Goal: Obtain resource: Download file/media

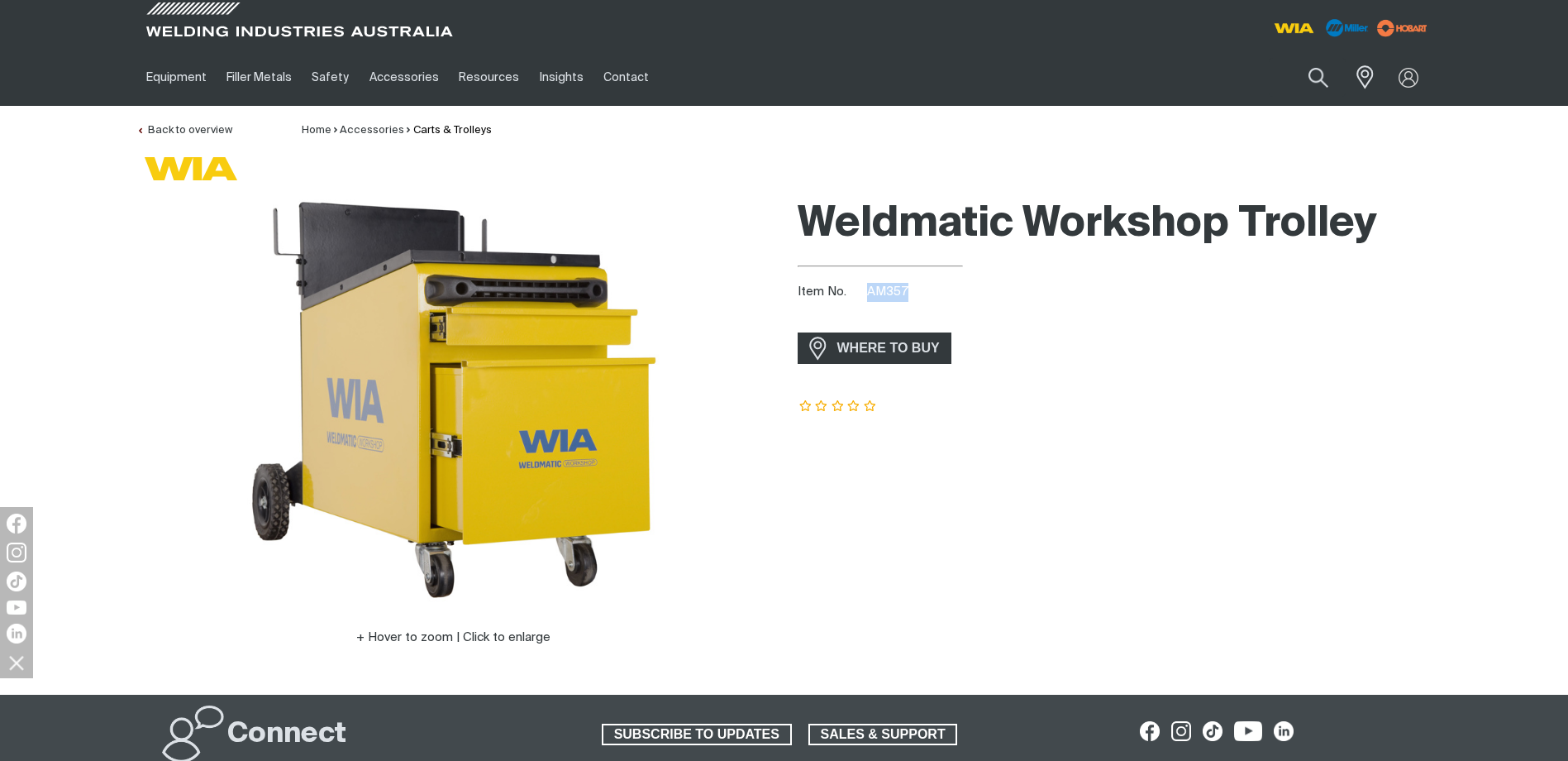
click at [909, 285] on div "Item No. AM357" at bounding box center [1114, 292] width 634 height 19
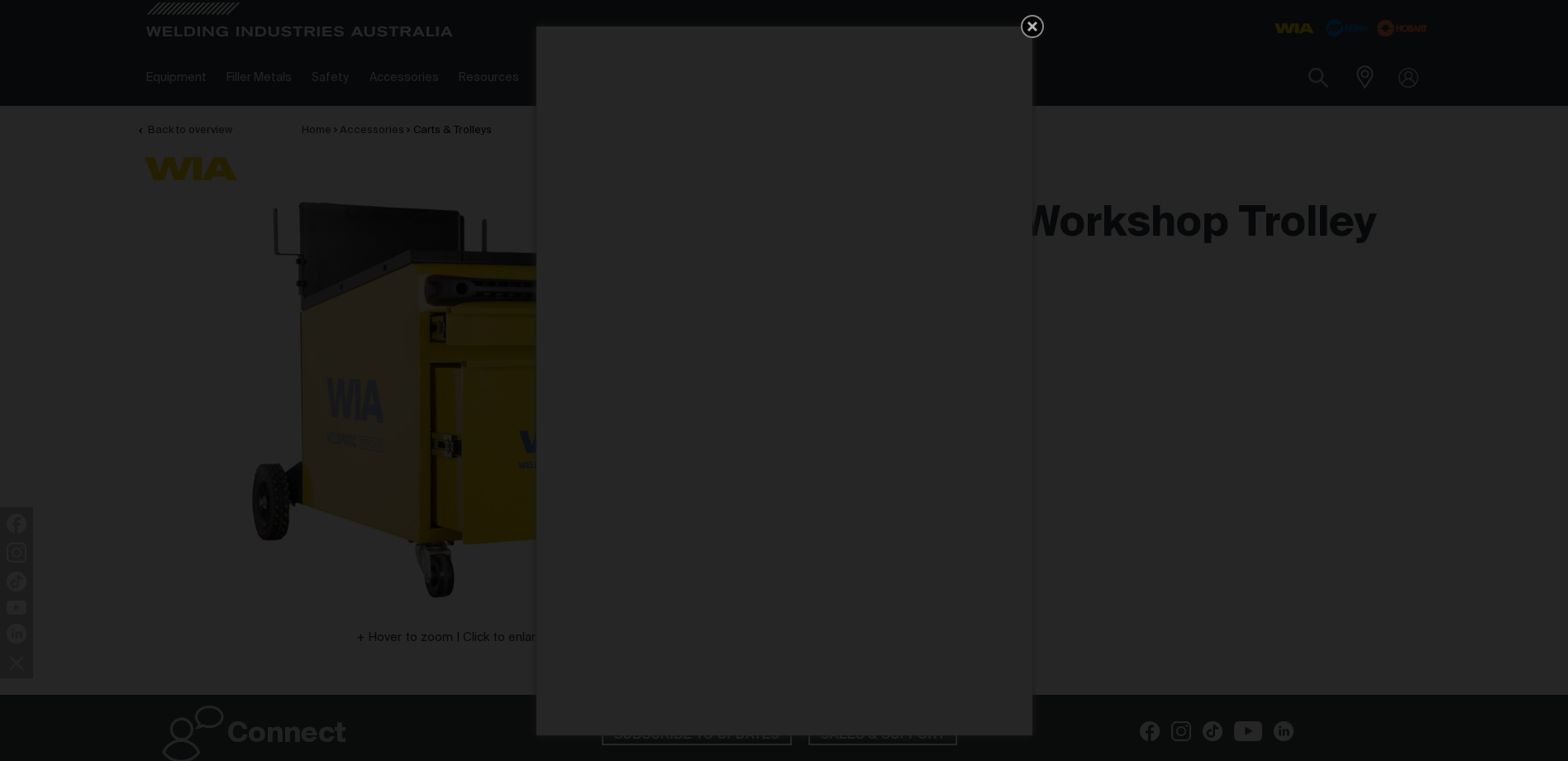
click at [1032, 18] on icon "Get 5 WIA Welding Guides Free!" at bounding box center [1032, 26] width 19 height 19
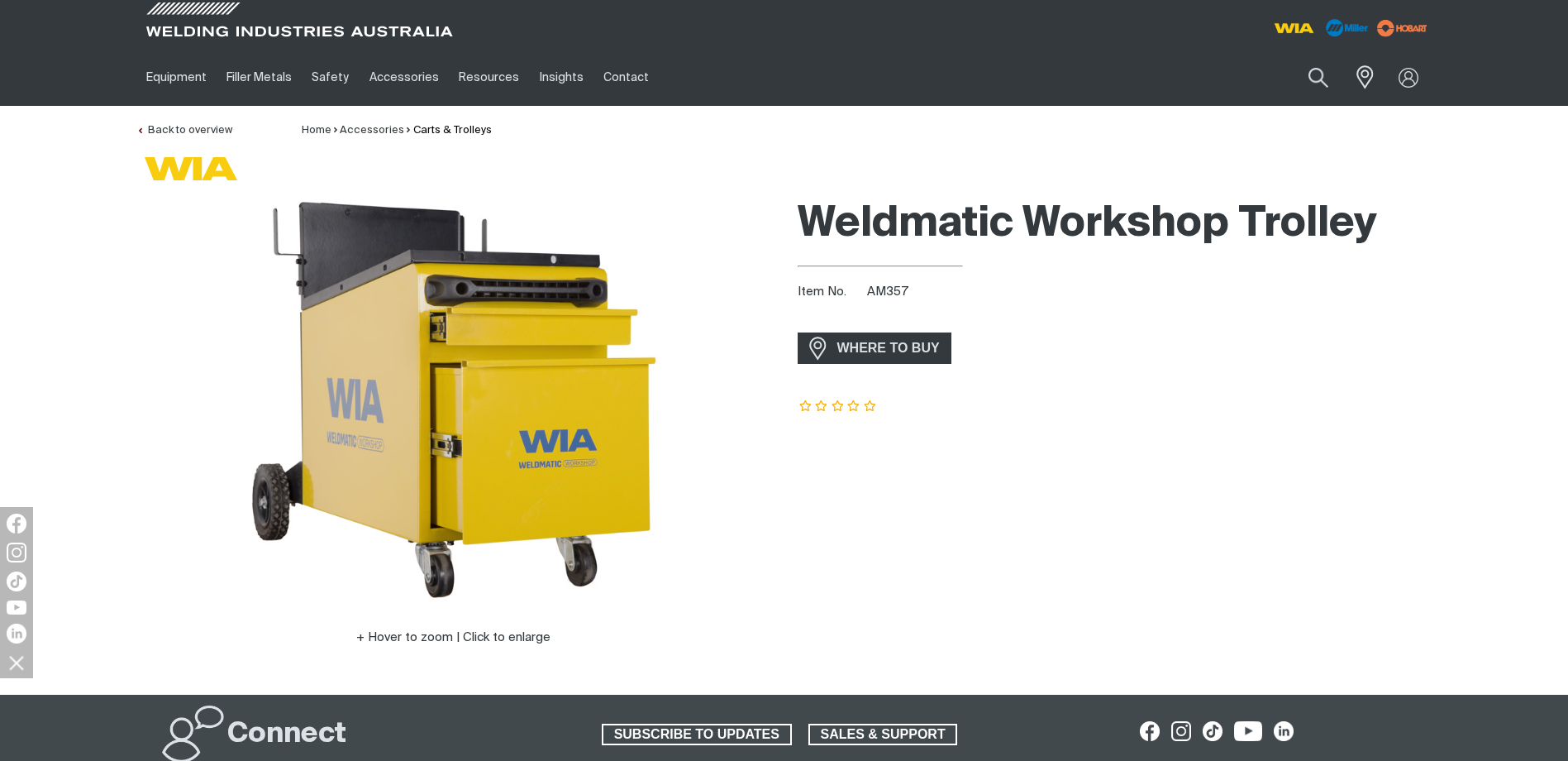
click at [896, 293] on span "AM357" at bounding box center [887, 292] width 42 height 13
copy span "AM357"
click at [1334, 71] on button "Search products" at bounding box center [1317, 78] width 67 height 47
click at [1213, 75] on input "Search" at bounding box center [1217, 77] width 254 height 37
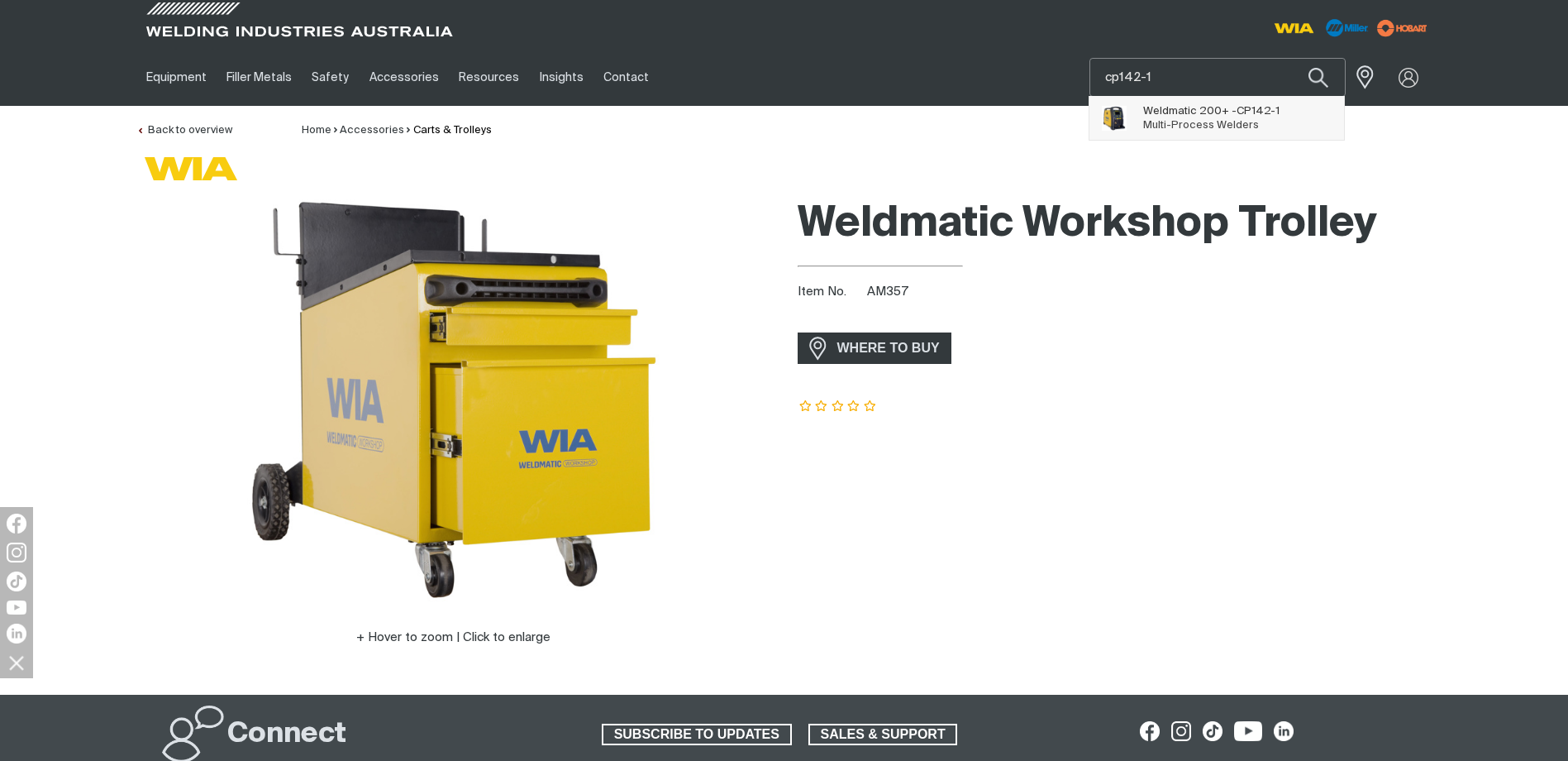
type input "cp142-1"
click at [1206, 110] on span "Weldmatic 200+ - CP142-1" at bounding box center [1211, 111] width 136 height 14
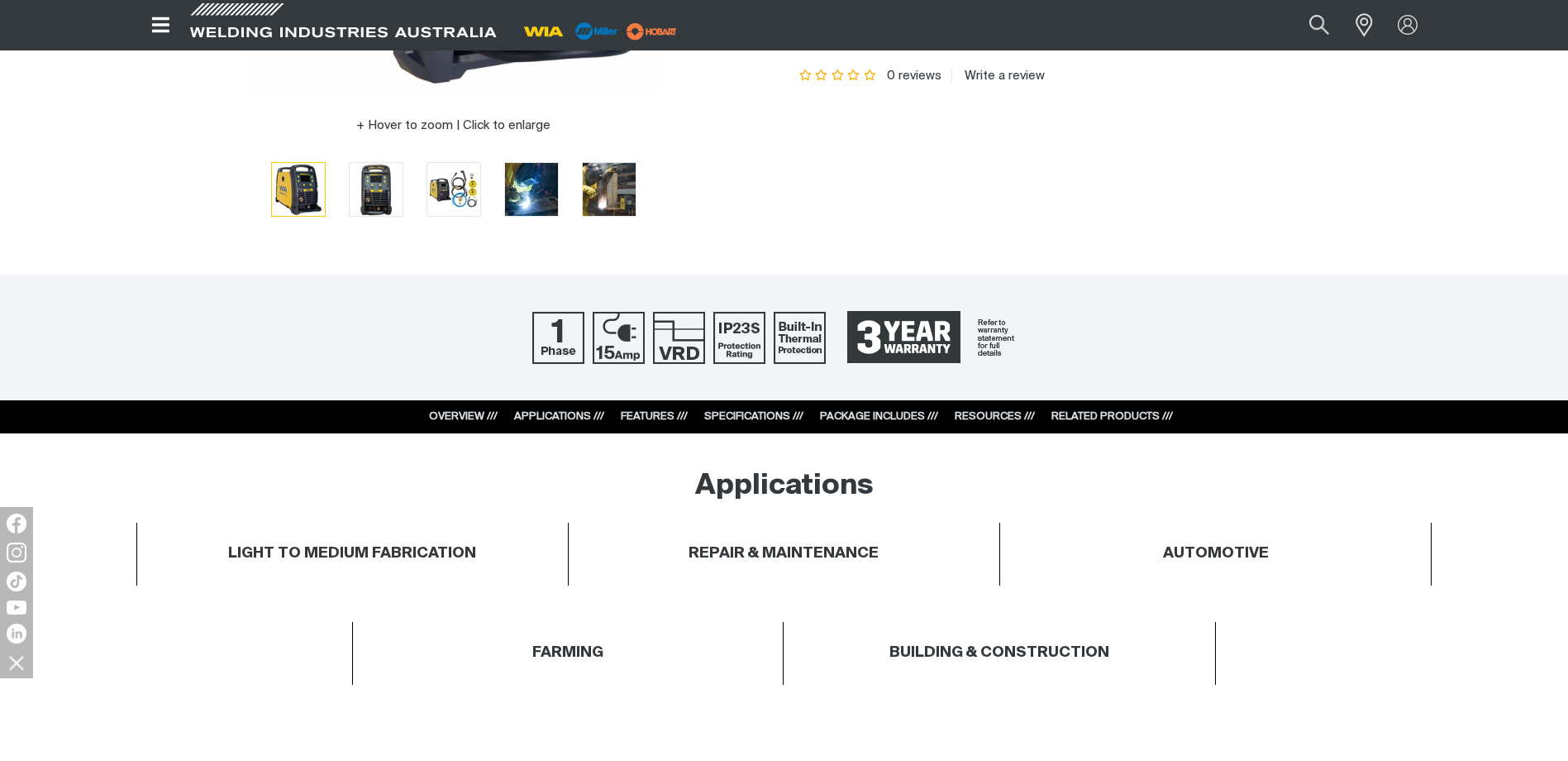
scroll to position [744, 0]
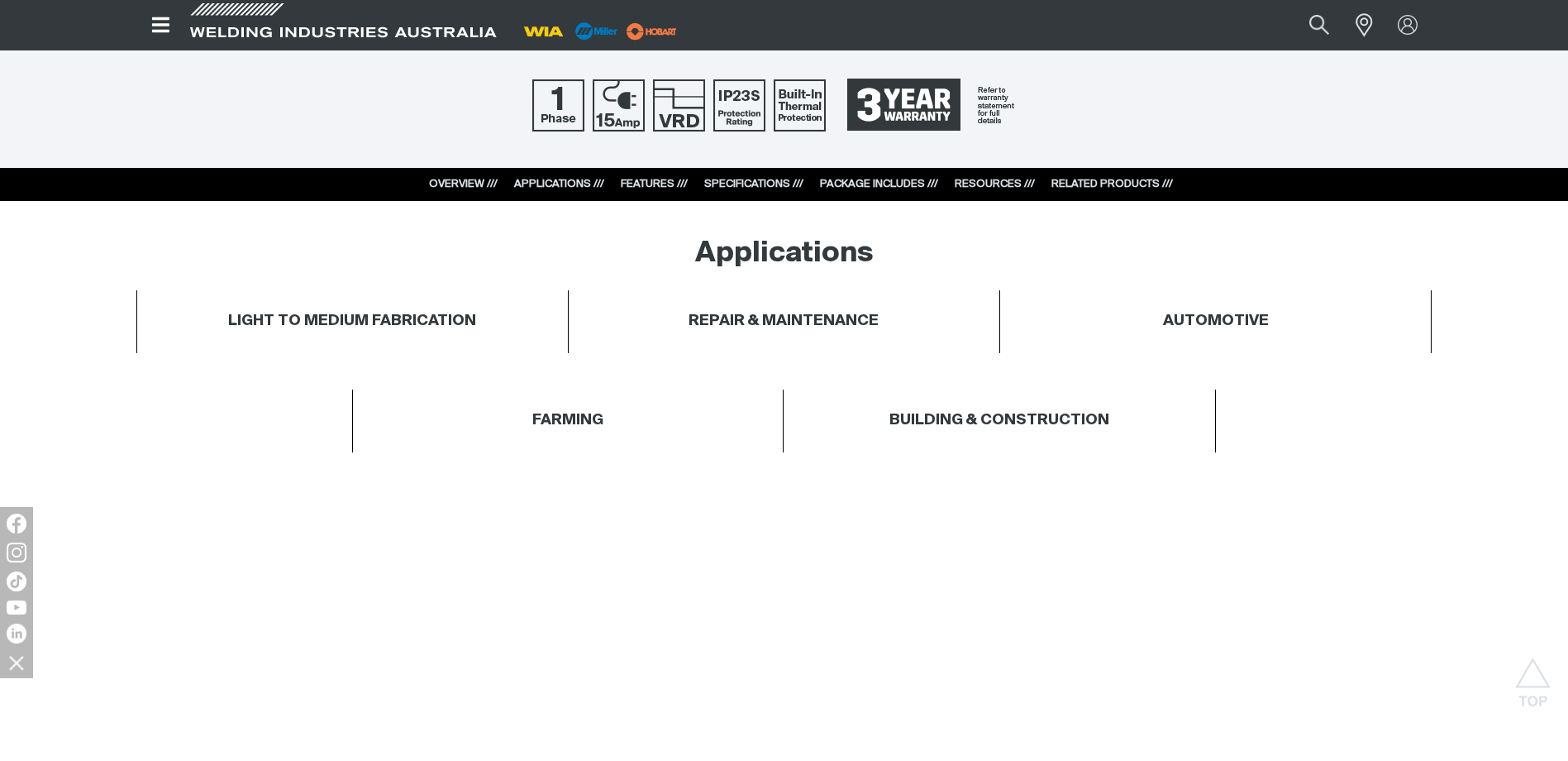
click at [999, 179] on link "RESOURCES ///" at bounding box center [995, 184] width 80 height 11
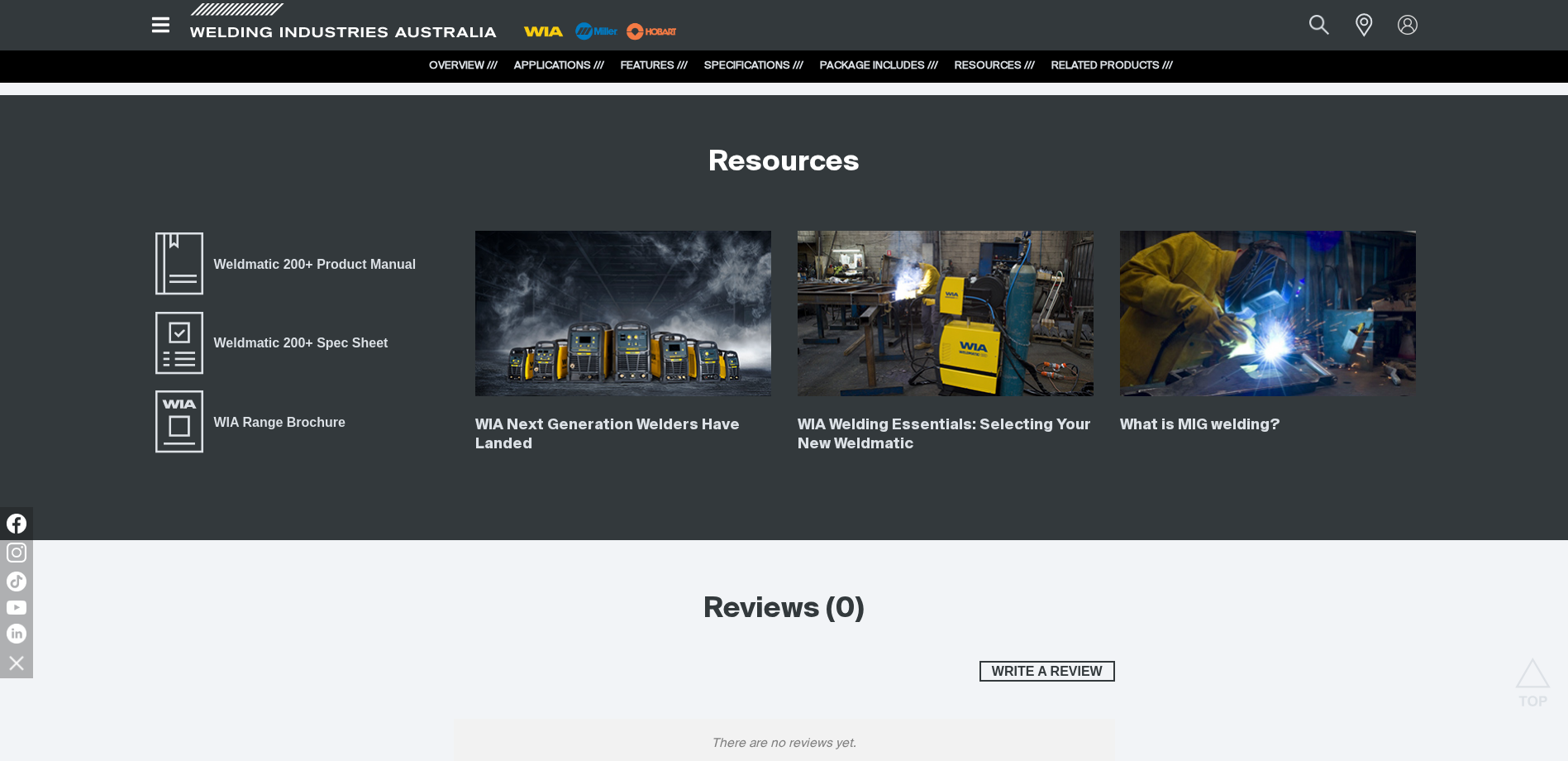
scroll to position [7285, 0]
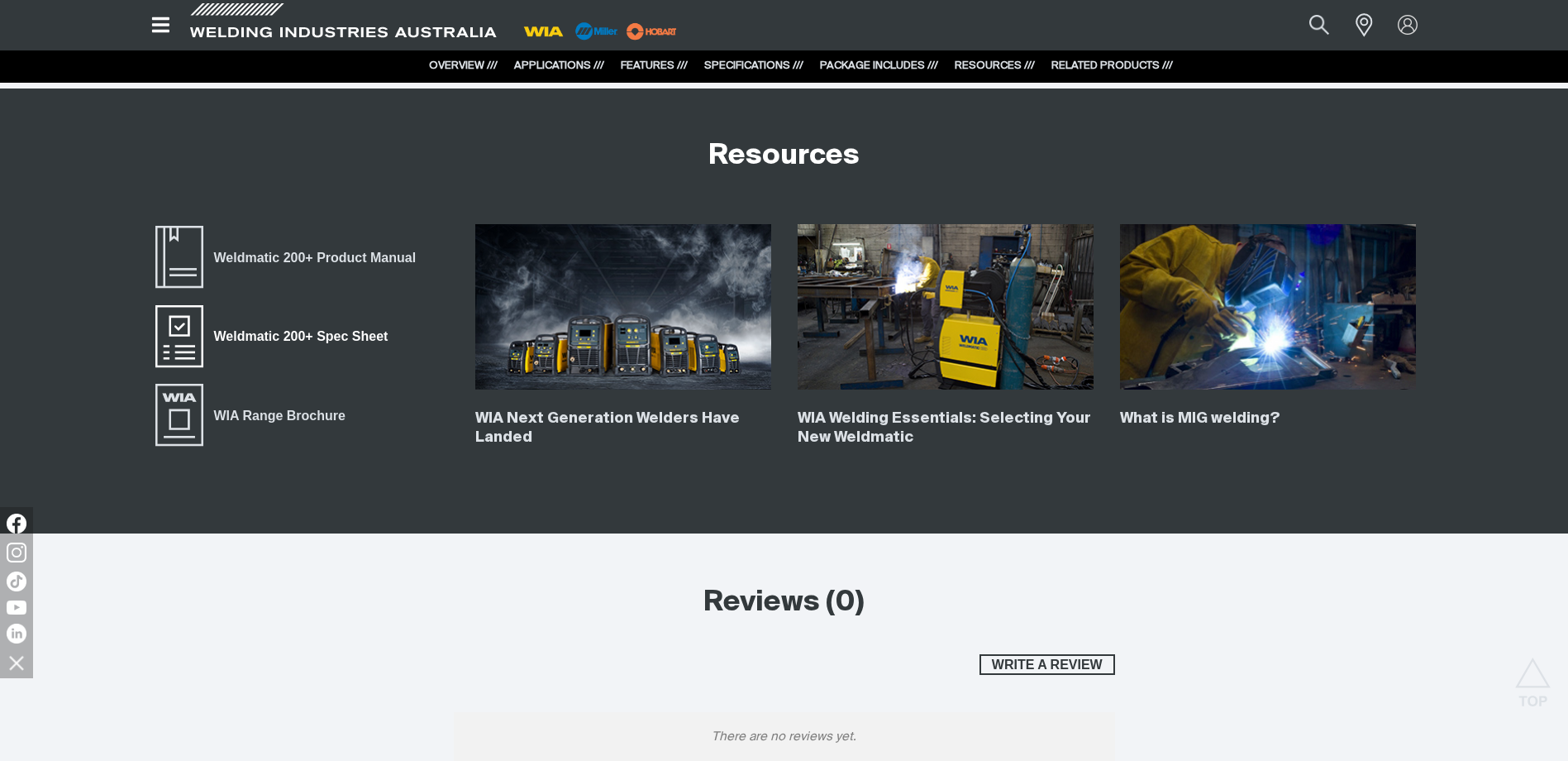
click at [346, 332] on span "Weldmatic 200+ Spec Sheet" at bounding box center [301, 336] width 196 height 21
